Goal: Check status: Check status

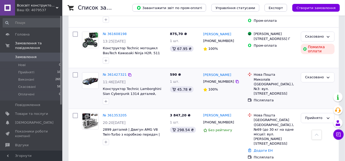
scroll to position [166, 0]
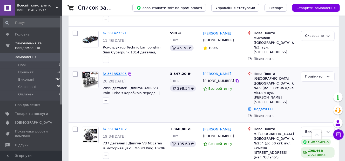
click at [116, 74] on link "№ 361353205" at bounding box center [115, 74] width 24 height 4
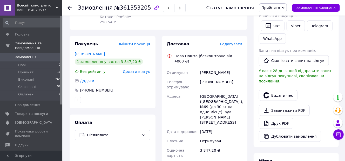
scroll to position [125, 0]
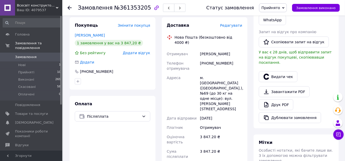
click at [209, 49] on div "[PERSON_NAME]" at bounding box center [221, 53] width 44 height 9
copy div "[PERSON_NAME]"
click at [155, 82] on div "Покупець Змінити покупця [PERSON_NAME] 1 замовлення у вас на 3 847,20 ₴ Без рей…" at bounding box center [113, 53] width 86 height 72
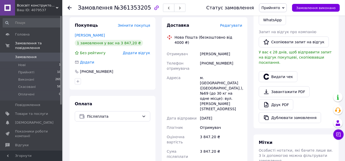
scroll to position [104, 0]
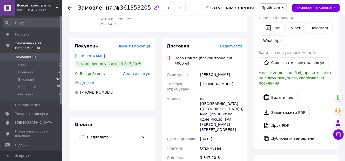
click at [216, 79] on div "[PHONE_NUMBER]" at bounding box center [221, 86] width 44 height 15
copy div "[PHONE_NUMBER]"
click at [148, 90] on div "[PHONE_NUMBER]" at bounding box center [113, 92] width 76 height 5
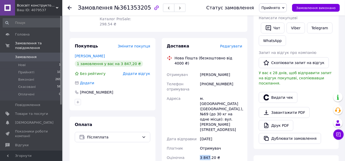
drag, startPoint x: 202, startPoint y: 132, endPoint x: 208, endPoint y: 132, distance: 6.2
click at [208, 153] on div "3 847.20 ₴" at bounding box center [221, 160] width 44 height 15
copy div "3 847"
click at [163, 108] on div "Доставка Редагувати Нова Пошта (безкоштовно від 4000 ₴) Отримувач [PERSON_NAME]…" at bounding box center [205, 152] width 86 height 229
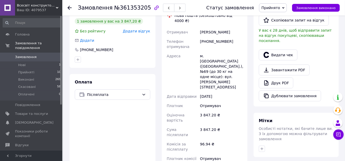
scroll to position [187, 0]
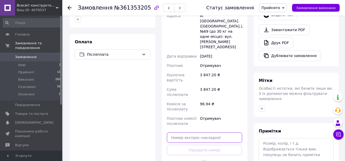
click at [206, 133] on input "text" at bounding box center [205, 138] width 76 height 10
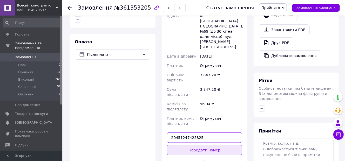
type input "20451247425825"
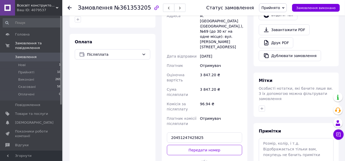
click at [203, 145] on button "Передати номер" at bounding box center [205, 150] width 76 height 10
